Goal: Ask a question

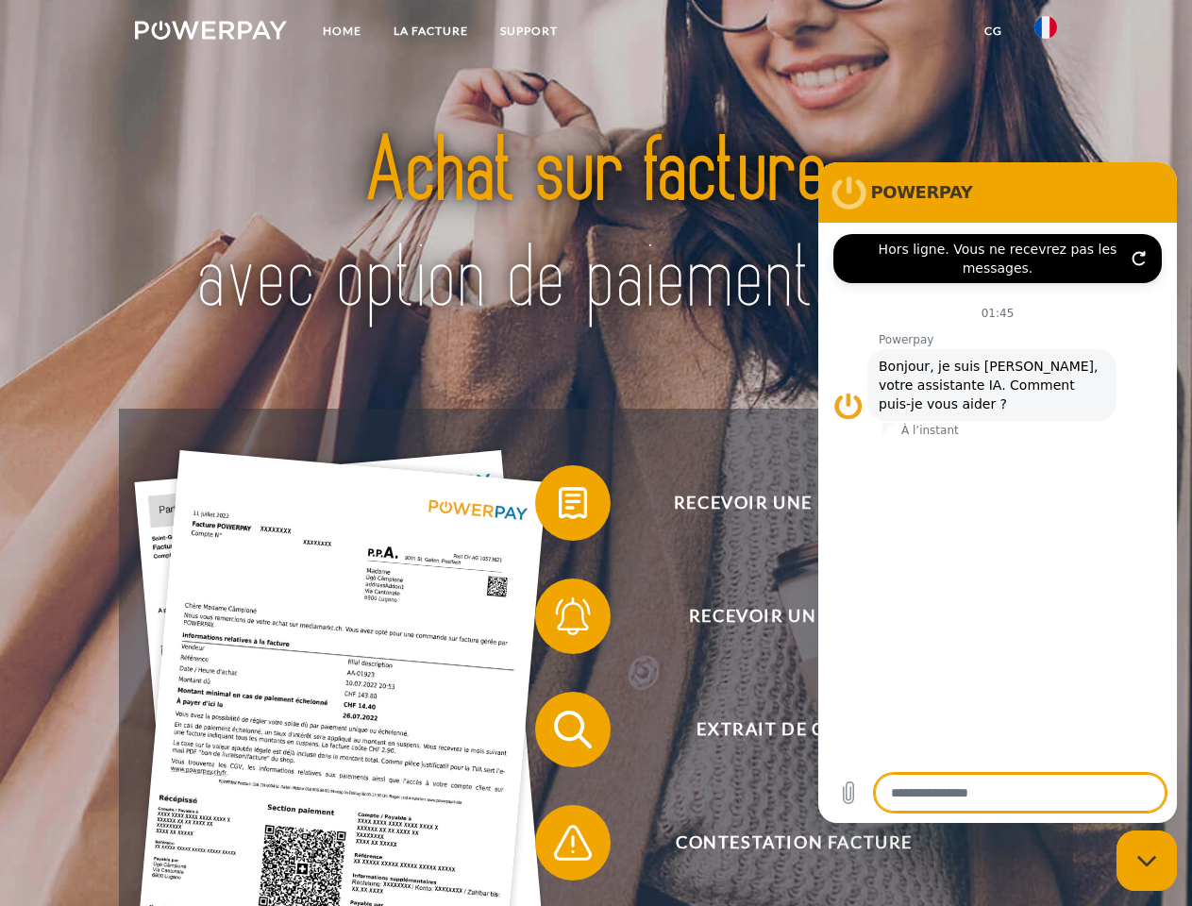
click at [210, 33] on img at bounding box center [211, 30] width 152 height 19
click at [1046, 33] on img at bounding box center [1045, 27] width 23 height 23
click at [993, 31] on link "CG" at bounding box center [993, 31] width 50 height 34
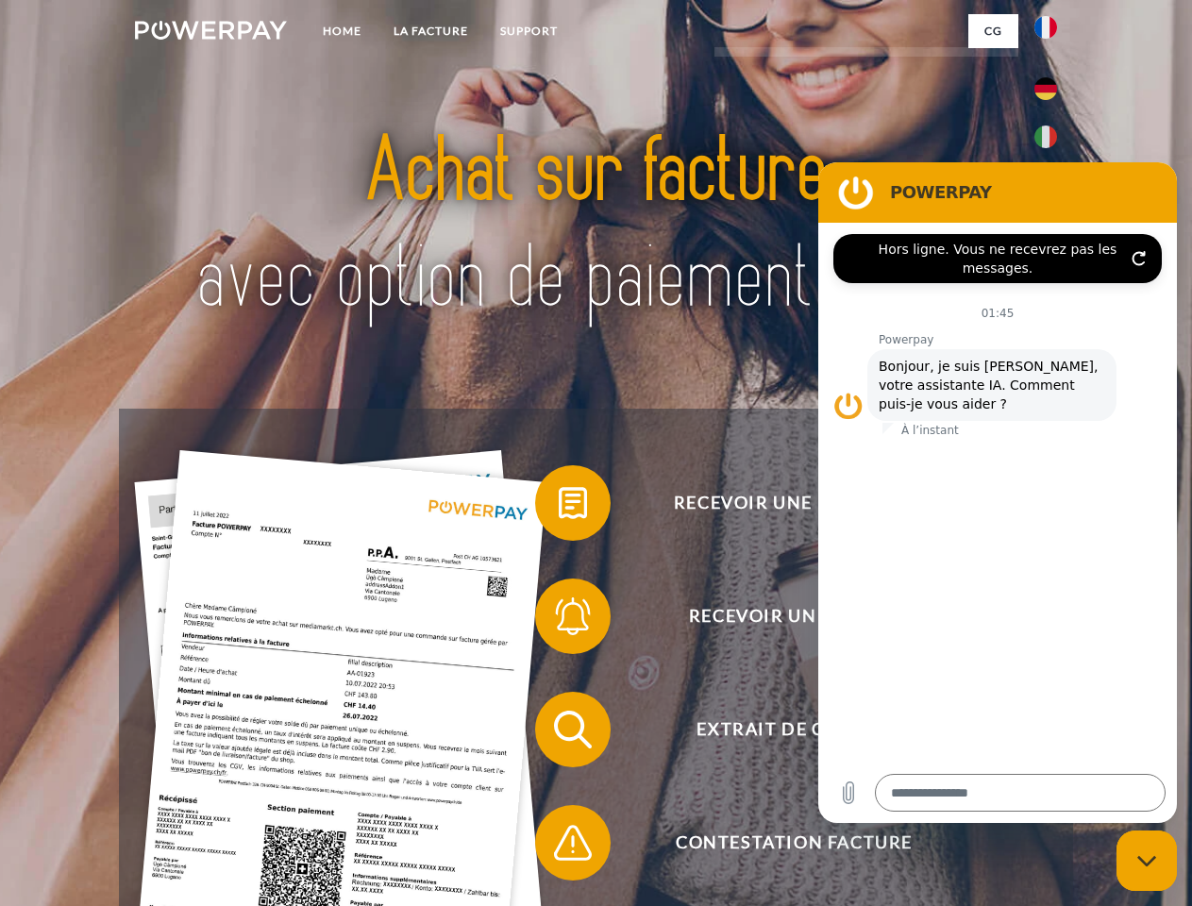
click at [559, 507] on span at bounding box center [544, 503] width 94 height 94
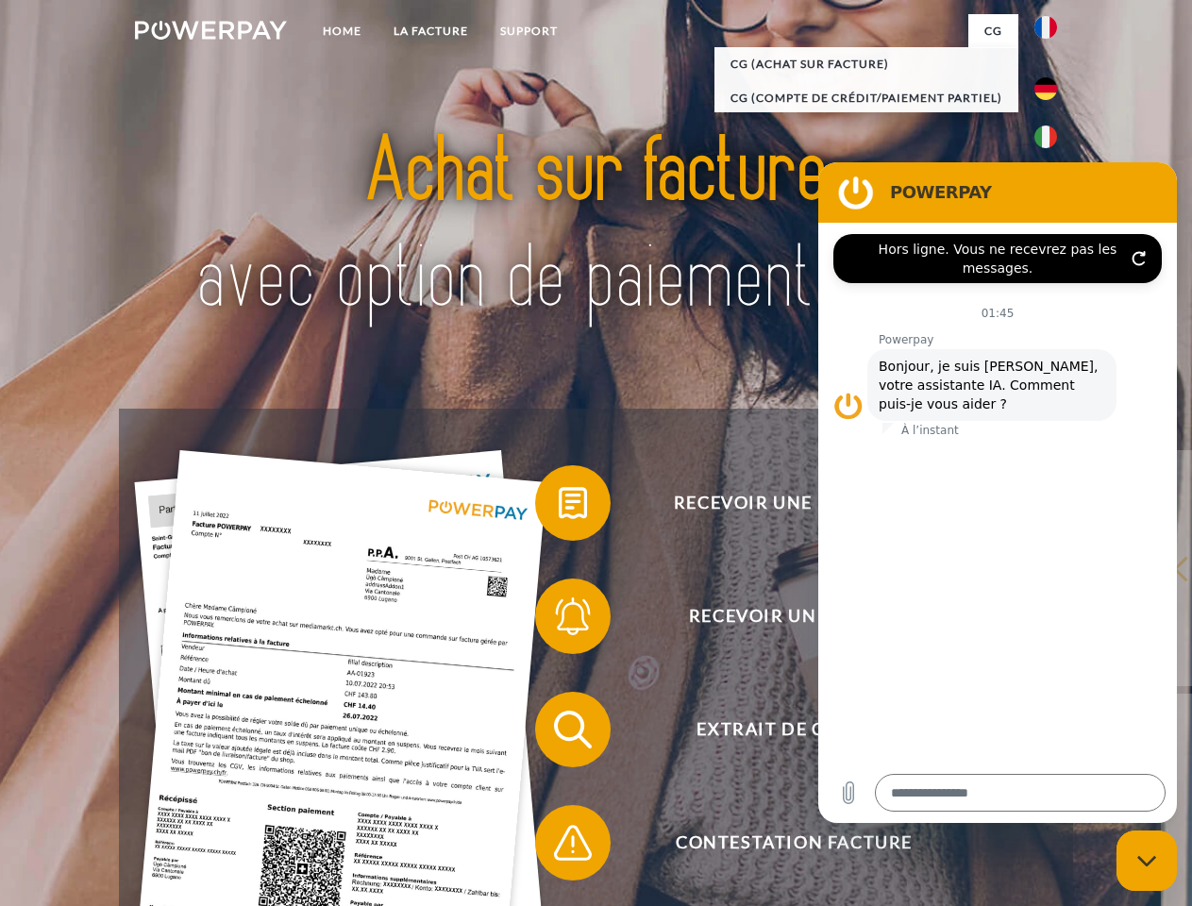
click at [559, 620] on span at bounding box center [544, 616] width 94 height 94
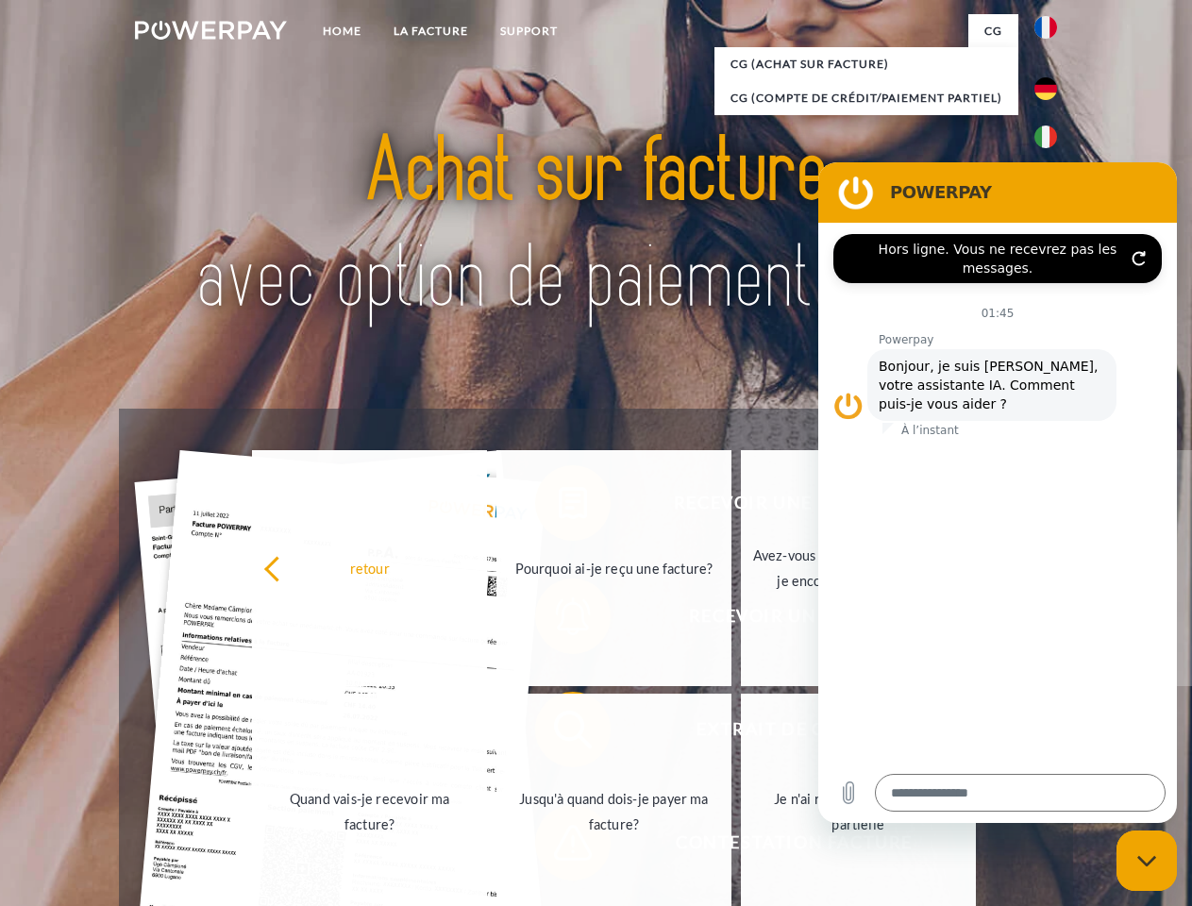
click at [559, 733] on link "Jusqu'à quand dois-je payer ma facture?" at bounding box center [613, 812] width 235 height 236
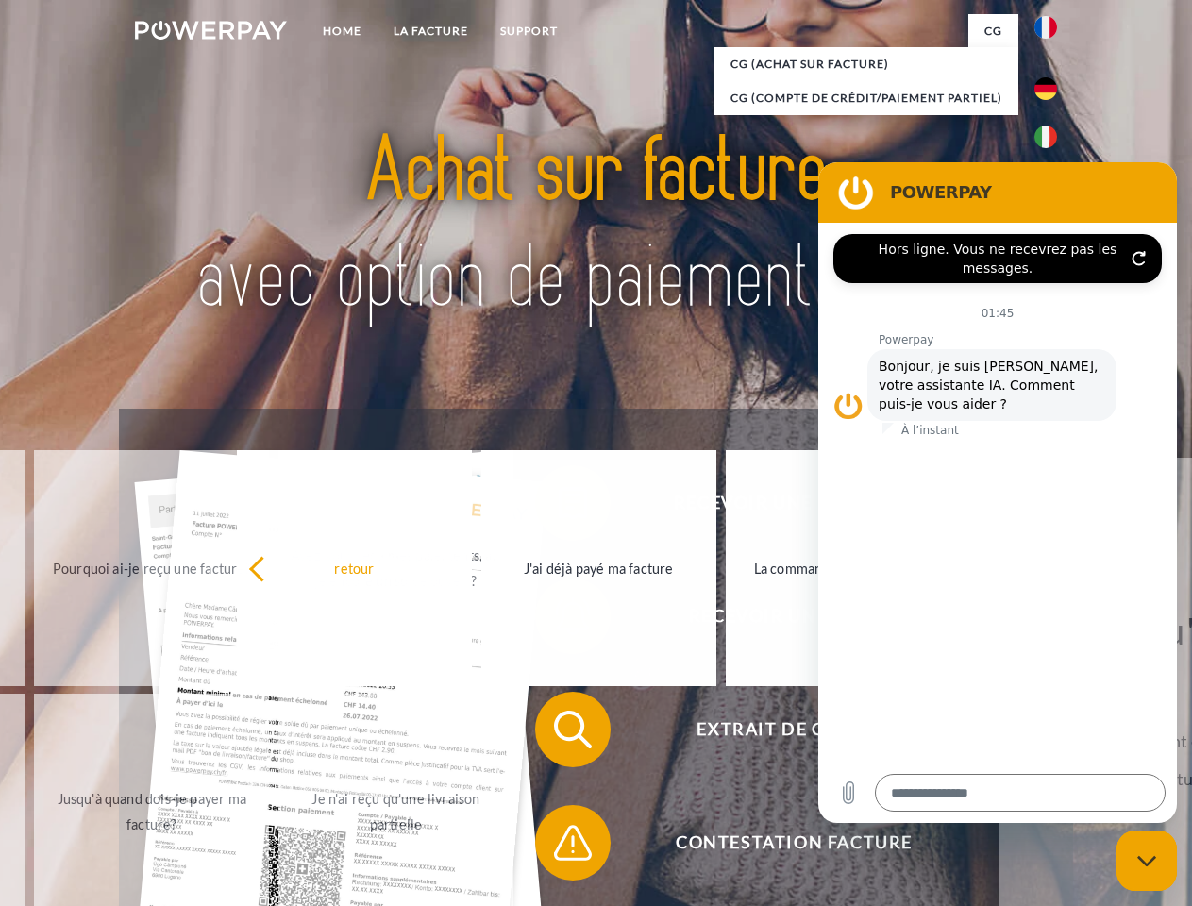
click at [559, 846] on span at bounding box center [544, 843] width 94 height 94
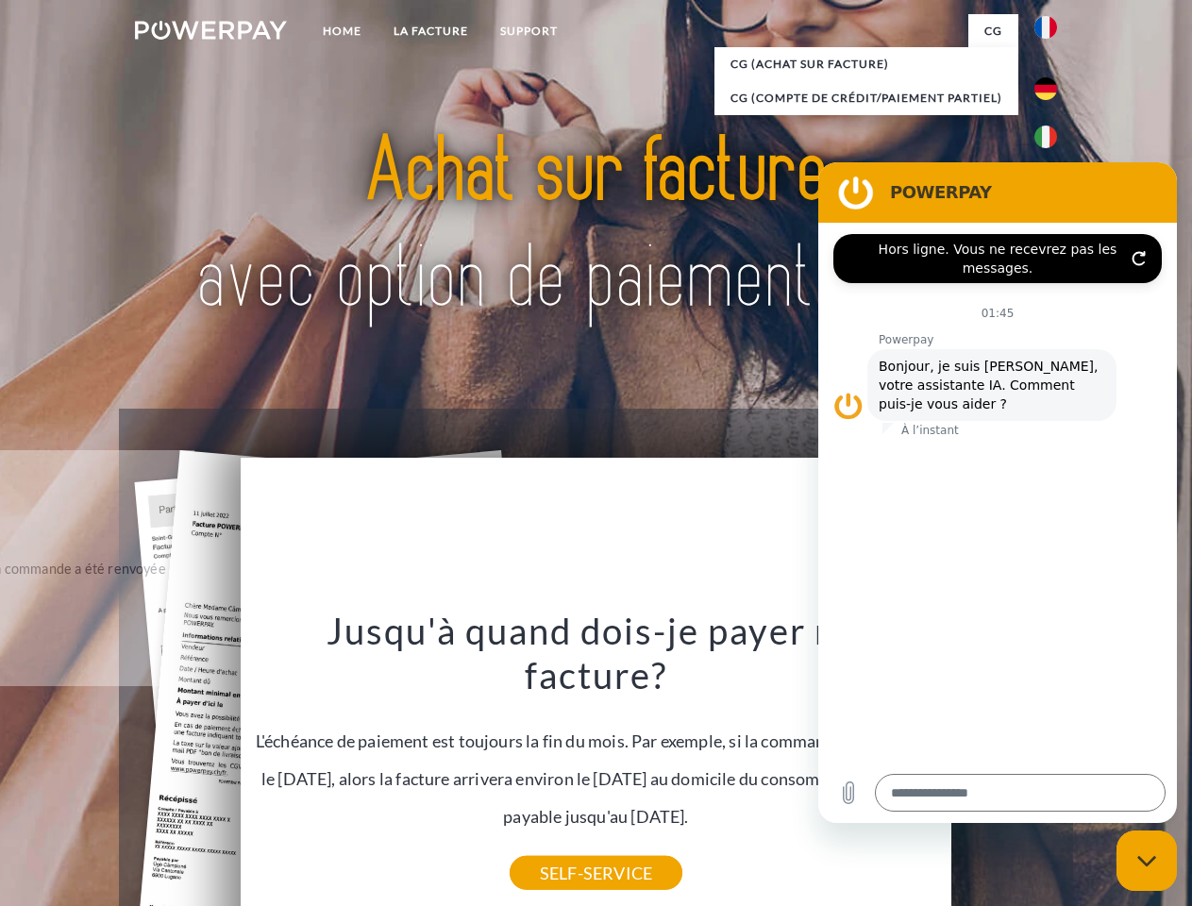
click at [1147, 861] on icon "Fermer la fenêtre de messagerie" at bounding box center [1147, 861] width 20 height 12
type textarea "*"
